Goal: Navigation & Orientation: Find specific page/section

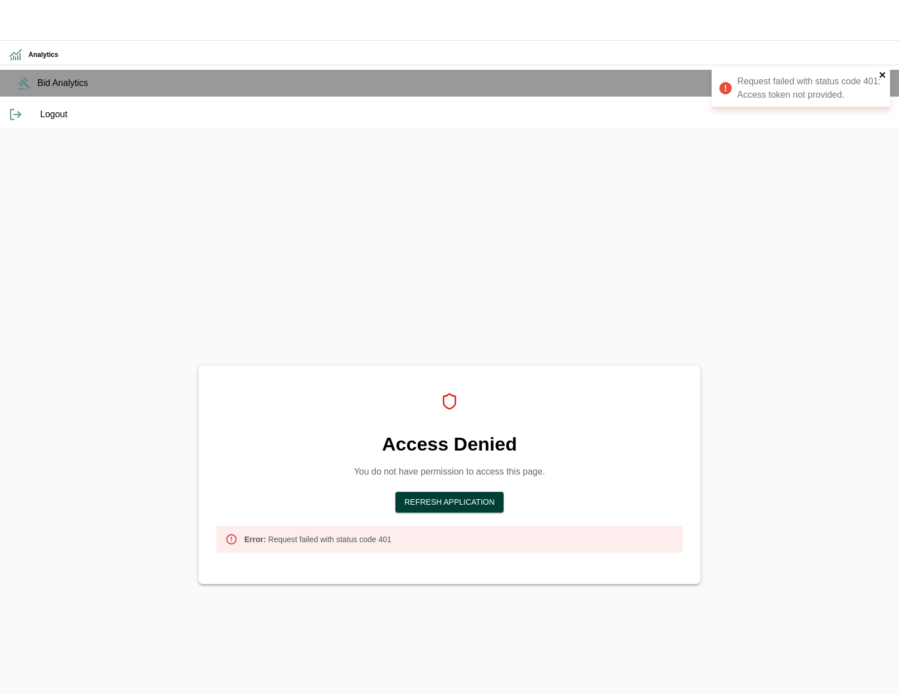
click at [882, 74] on icon "close" at bounding box center [883, 75] width 6 height 6
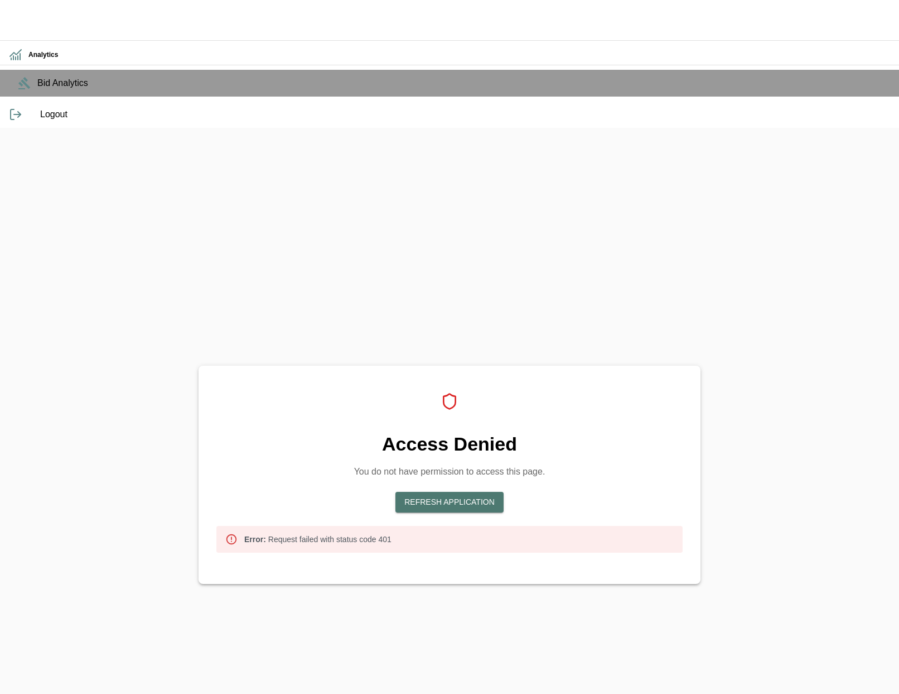
click at [484, 492] on button "Refresh Application" at bounding box center [450, 502] width 108 height 21
click at [426, 492] on button "Refresh Application" at bounding box center [450, 502] width 108 height 21
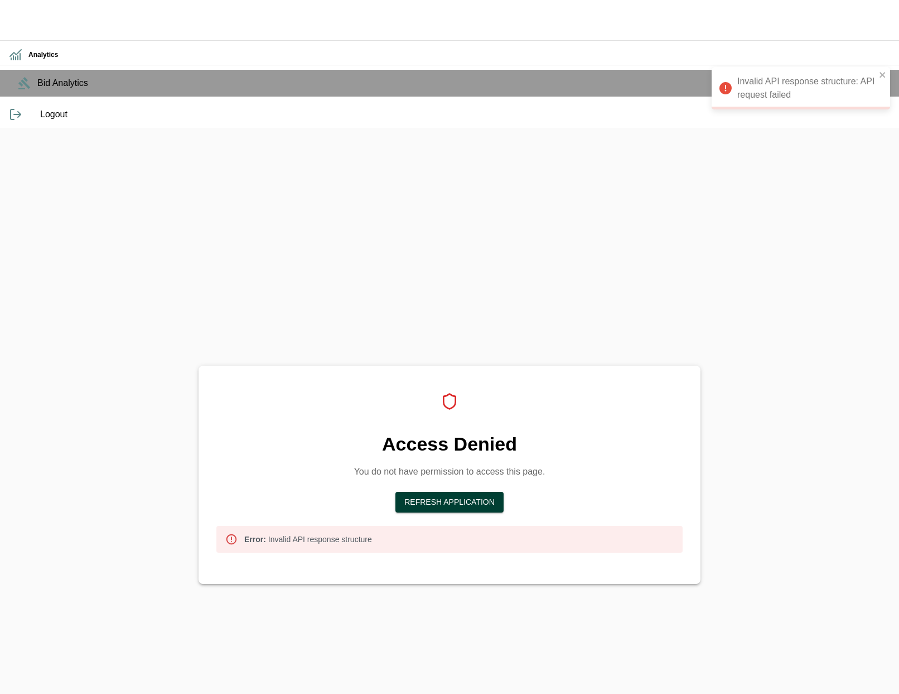
click at [796, 89] on div "Invalid API response structure: API request failed" at bounding box center [801, 88] width 179 height 42
